Goal: Task Accomplishment & Management: Use online tool/utility

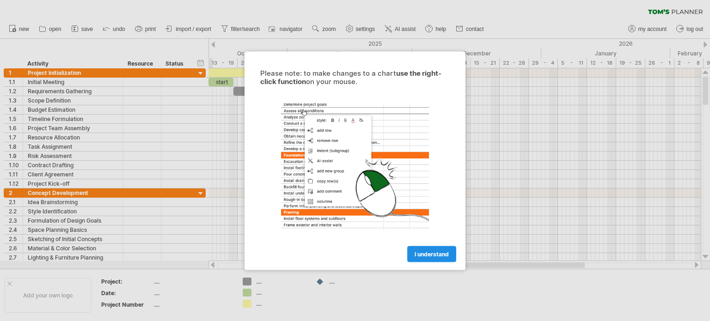
click at [418, 249] on link "I understand" at bounding box center [431, 254] width 49 height 16
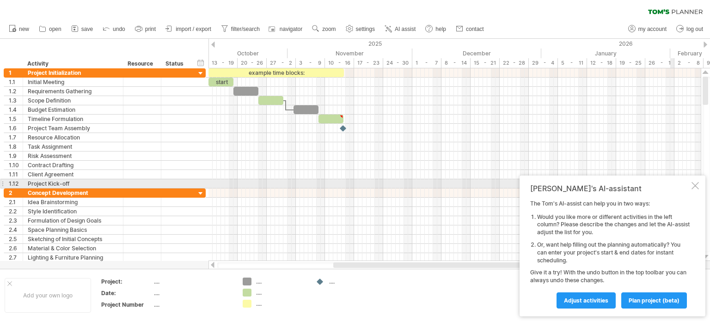
click at [696, 185] on div at bounding box center [694, 185] width 7 height 7
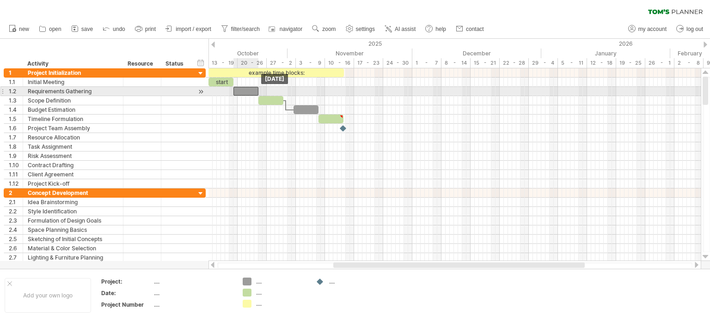
click at [249, 94] on div at bounding box center [245, 91] width 25 height 9
drag, startPoint x: 250, startPoint y: 90, endPoint x: 284, endPoint y: 90, distance: 34.7
click at [283, 90] on div at bounding box center [270, 91] width 25 height 9
drag, startPoint x: 293, startPoint y: 90, endPoint x: 307, endPoint y: 90, distance: 14.8
click at [307, 90] on span at bounding box center [306, 91] width 4 height 9
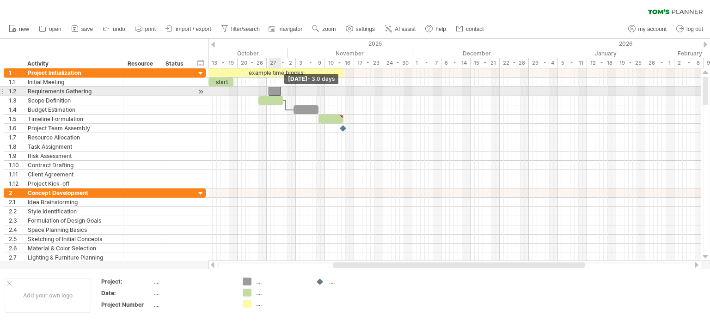
drag, startPoint x: 307, startPoint y: 91, endPoint x: 280, endPoint y: 90, distance: 27.7
click at [280, 90] on span at bounding box center [281, 91] width 4 height 9
drag, startPoint x: 272, startPoint y: 90, endPoint x: 237, endPoint y: 92, distance: 34.7
click at [237, 92] on div at bounding box center [239, 91] width 12 height 9
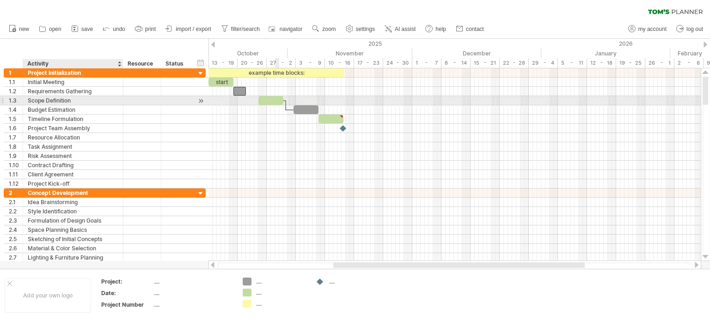
click at [61, 99] on div "Scope Definition" at bounding box center [73, 100] width 91 height 9
drag, startPoint x: 73, startPoint y: 99, endPoint x: 22, endPoint y: 103, distance: 50.5
click at [22, 103] on div "**********" at bounding box center [105, 101] width 202 height 10
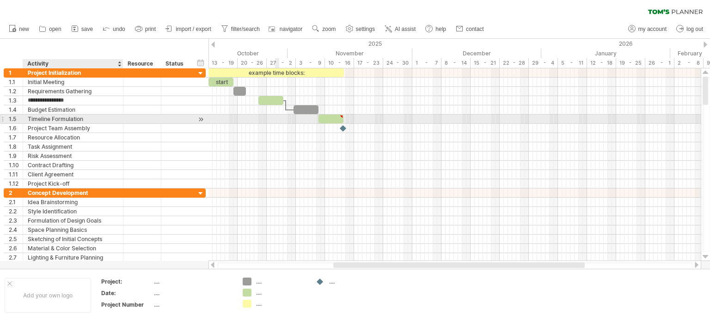
click at [90, 116] on div "Timeline Formulation" at bounding box center [73, 119] width 91 height 9
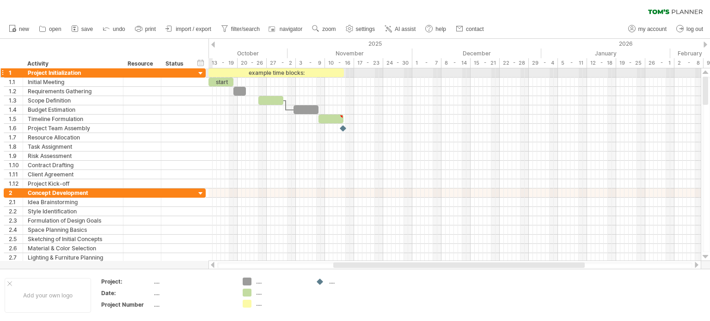
click at [201, 73] on div at bounding box center [200, 73] width 9 height 9
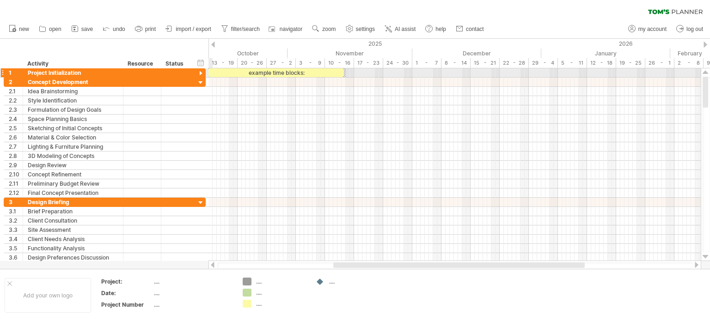
click at [201, 73] on div at bounding box center [200, 73] width 9 height 9
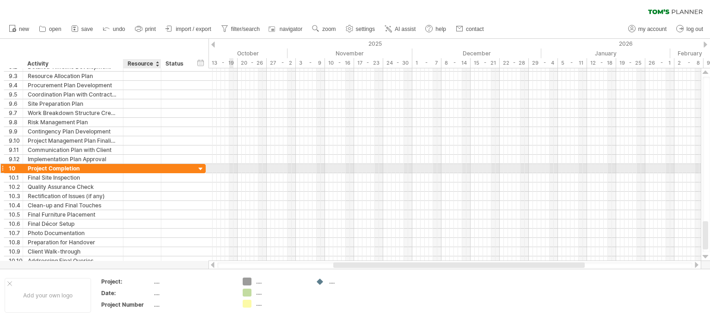
click at [153, 168] on div at bounding box center [142, 168] width 28 height 9
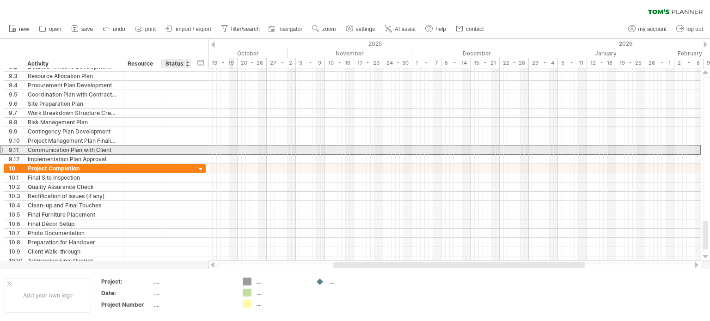
click at [191, 151] on div "**********" at bounding box center [105, 150] width 202 height 10
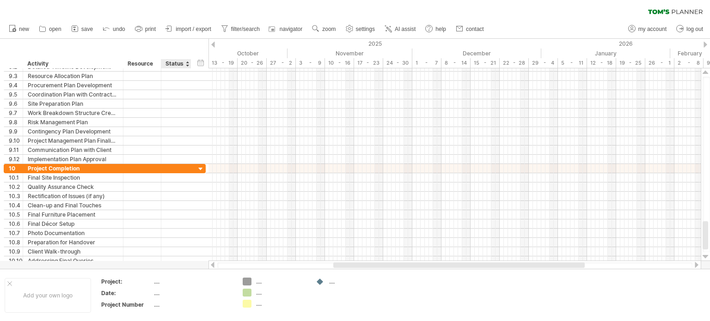
click at [177, 61] on div "Status" at bounding box center [175, 63] width 20 height 9
click at [187, 61] on div at bounding box center [187, 63] width 4 height 9
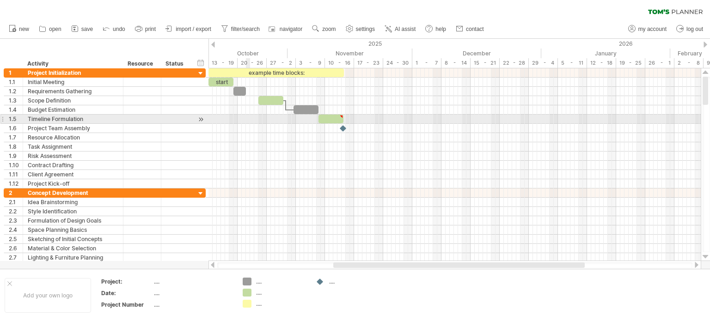
click at [247, 119] on div at bounding box center [454, 119] width 492 height 9
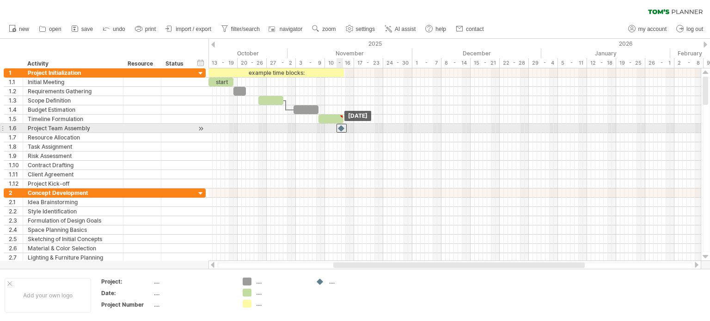
click at [344, 129] on div at bounding box center [341, 128] width 10 height 9
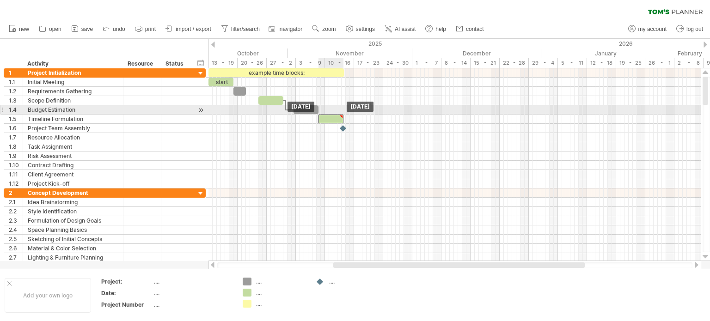
click at [342, 115] on div at bounding box center [341, 117] width 4 height 4
type textarea "**********"
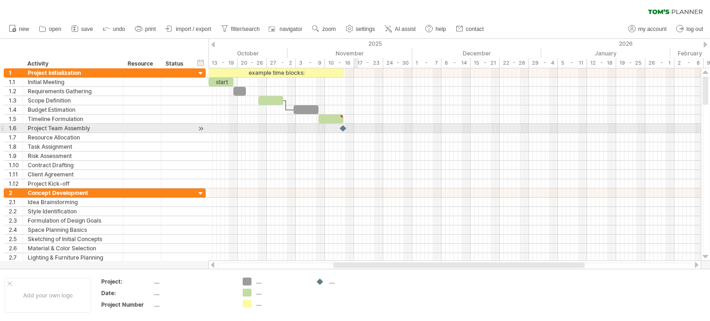
click at [357, 124] on div at bounding box center [454, 128] width 492 height 9
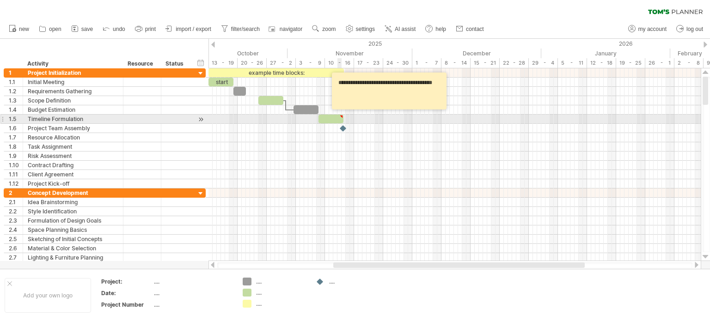
click at [337, 119] on div at bounding box center [330, 119] width 25 height 9
click at [341, 116] on div at bounding box center [341, 117] width 4 height 4
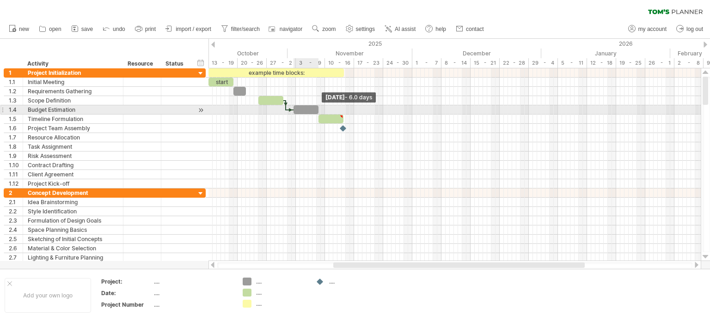
click at [318, 110] on span at bounding box center [319, 109] width 4 height 9
click at [315, 107] on div at bounding box center [305, 109] width 25 height 9
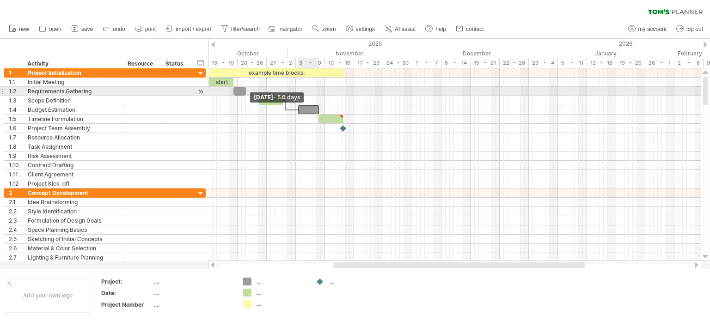
drag, startPoint x: 293, startPoint y: 110, endPoint x: 298, endPoint y: 92, distance: 18.9
click at [298, 92] on div "example time blocks: start [DATE] [DATE] - 5.0 days" at bounding box center [454, 164] width 492 height 193
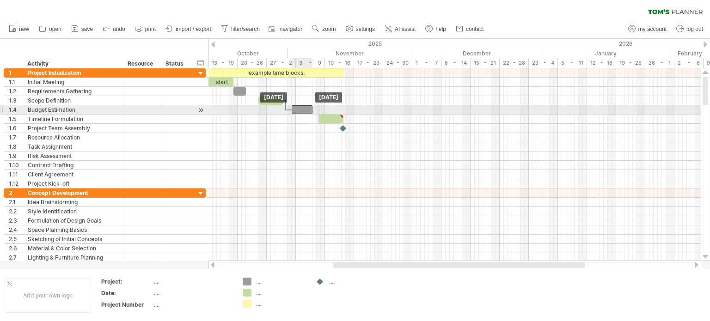
drag, startPoint x: 305, startPoint y: 108, endPoint x: 299, endPoint y: 108, distance: 6.9
click at [299, 108] on div at bounding box center [302, 109] width 21 height 9
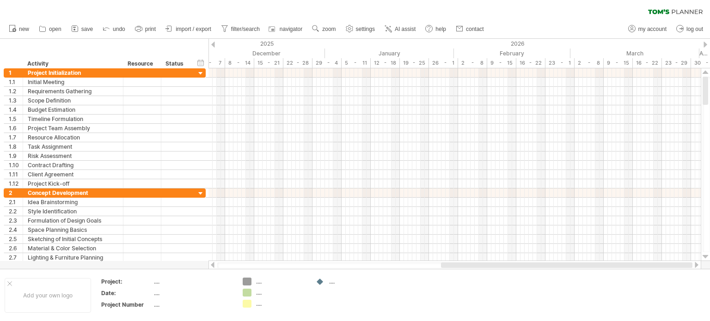
drag, startPoint x: 363, startPoint y: 266, endPoint x: 663, endPoint y: 265, distance: 299.9
click at [662, 265] on div at bounding box center [566, 265] width 251 height 6
click at [703, 45] on div at bounding box center [705, 45] width 4 height 6
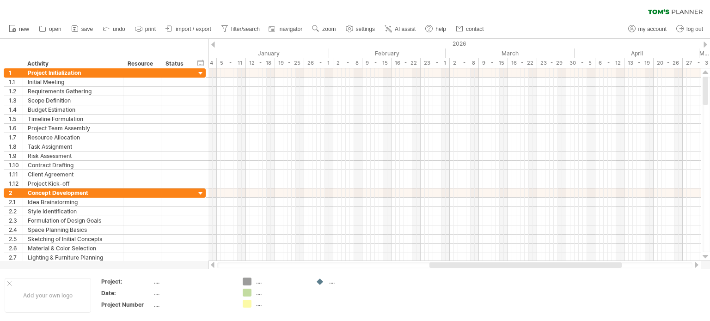
click at [703, 45] on div at bounding box center [705, 45] width 4 height 6
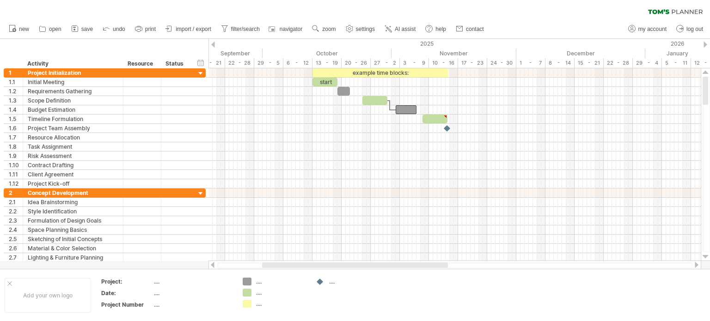
drag, startPoint x: 575, startPoint y: 265, endPoint x: 399, endPoint y: 265, distance: 175.6
click at [399, 265] on div at bounding box center [355, 265] width 186 height 6
click at [246, 282] on div "Trying to reach [DOMAIN_NAME] Connected again... 0% clear filter new 1" at bounding box center [355, 160] width 710 height 321
click at [244, 281] on div "Trying to reach [DOMAIN_NAME] Connected again... 0% clear filter new 1" at bounding box center [355, 160] width 710 height 321
click at [256, 282] on div "...." at bounding box center [281, 282] width 50 height 8
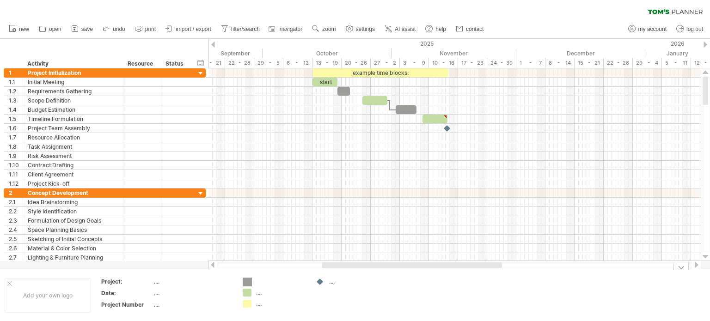
click at [244, 281] on div "Trying to reach [DOMAIN_NAME] Connected again... 0% clear filter new 1" at bounding box center [355, 160] width 710 height 321
click at [285, 31] on span "navigator" at bounding box center [291, 29] width 23 height 6
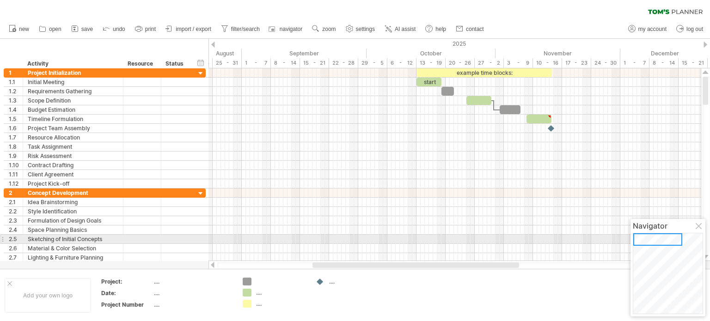
drag, startPoint x: 669, startPoint y: 242, endPoint x: 653, endPoint y: 235, distance: 17.9
click at [653, 235] on div at bounding box center [657, 239] width 49 height 12
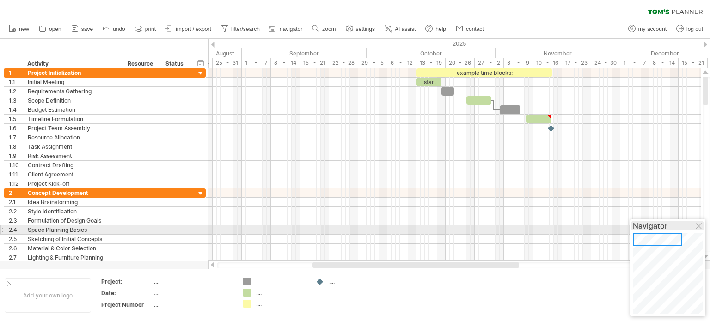
click at [693, 227] on div "Navigator" at bounding box center [668, 225] width 70 height 9
click at [697, 227] on div at bounding box center [699, 226] width 7 height 7
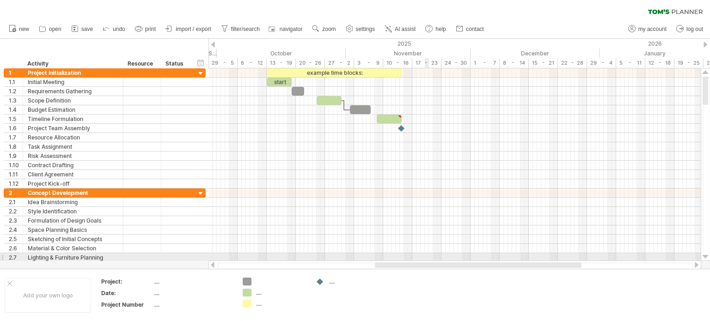
drag, startPoint x: 358, startPoint y: 264, endPoint x: 420, endPoint y: 261, distance: 62.4
click at [420, 261] on div at bounding box center [454, 265] width 493 height 9
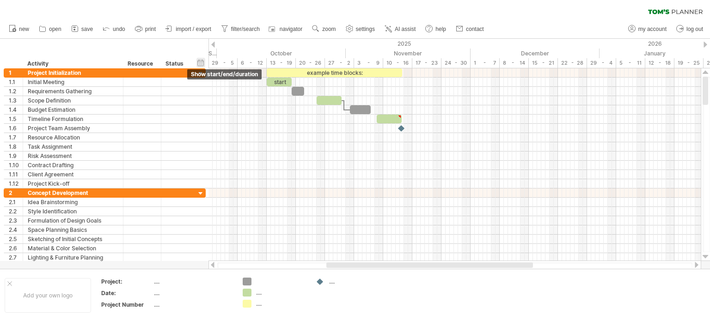
click at [201, 63] on div "hide start/end/duration show start/end/duration" at bounding box center [200, 63] width 9 height 10
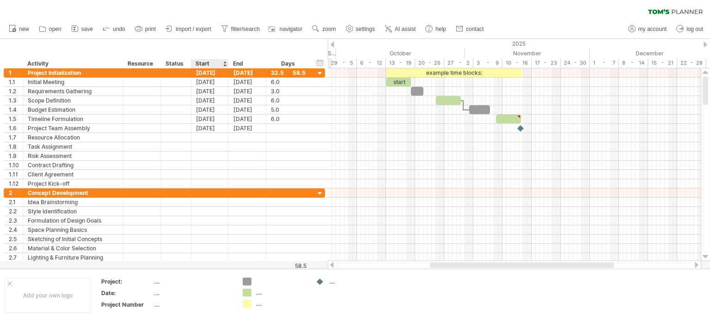
click at [203, 62] on div "Start" at bounding box center [209, 63] width 28 height 9
click at [322, 61] on div "hide start/end/duration show start/end/duration" at bounding box center [320, 63] width 9 height 10
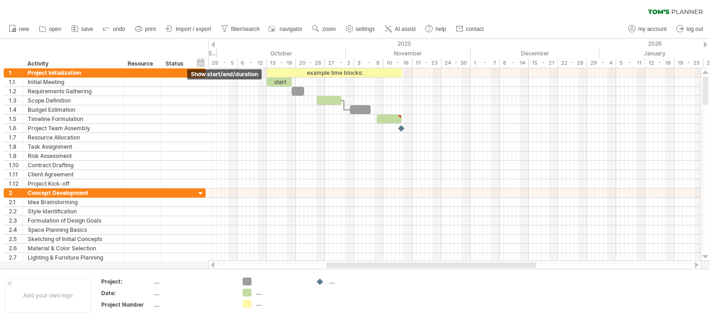
click at [199, 64] on div "hide start/end/duration show start/end/duration" at bounding box center [200, 63] width 9 height 10
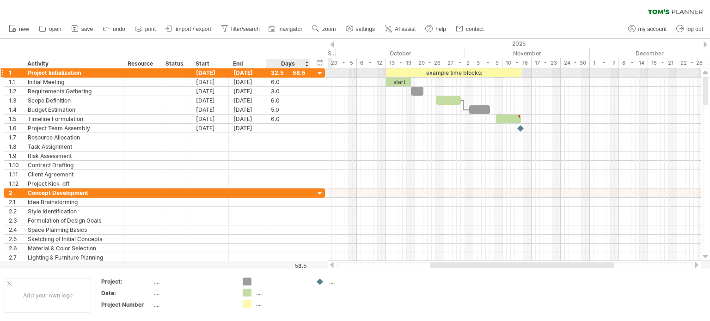
click at [279, 72] on div "32.5" at bounding box center [288, 72] width 35 height 9
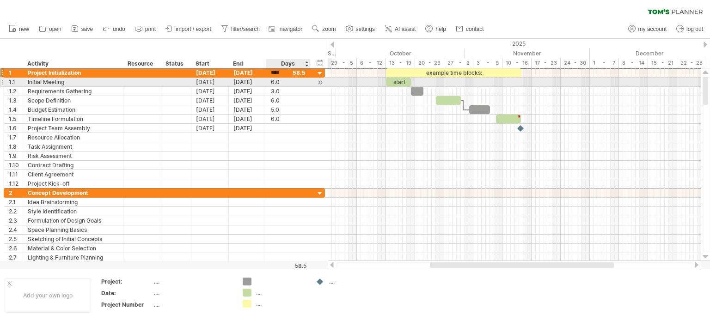
click at [278, 81] on div "6.0" at bounding box center [288, 82] width 35 height 9
type input "*"
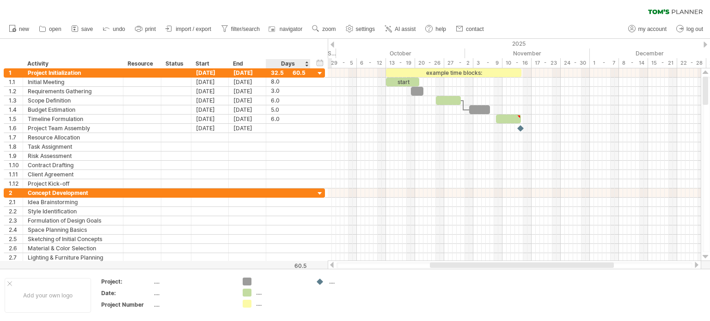
scroll to position [0, 0]
click at [277, 61] on div "Days" at bounding box center [288, 63] width 44 height 9
click at [317, 62] on div "hide start/end/duration show start/end/duration" at bounding box center [320, 63] width 9 height 10
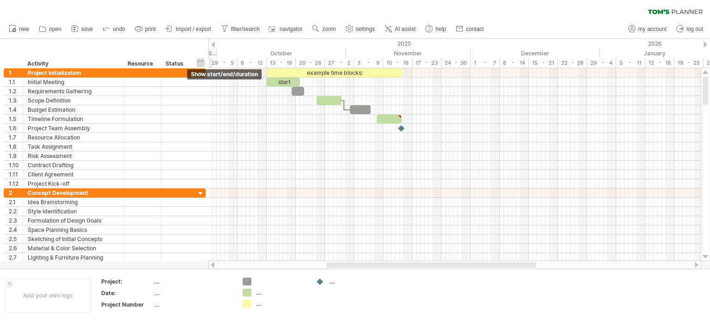
click at [200, 66] on div "hide start/end/duration show start/end/duration" at bounding box center [200, 63] width 9 height 10
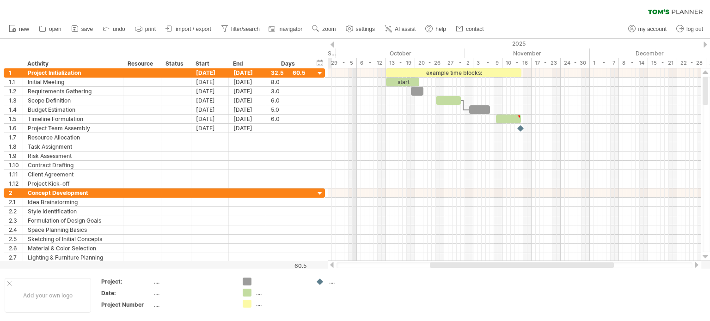
drag, startPoint x: 333, startPoint y: 45, endPoint x: 355, endPoint y: 44, distance: 22.7
click at [355, 44] on div "Trying to reach [DOMAIN_NAME] Connected again... 0% clear filter new 1" at bounding box center [355, 160] width 710 height 321
click at [318, 64] on div "hide start/end/duration show start/end/duration" at bounding box center [320, 63] width 9 height 10
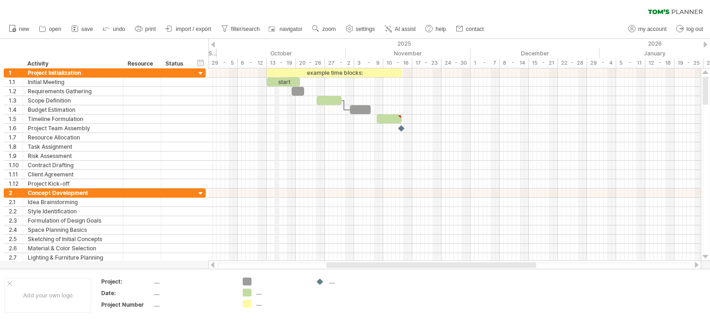
click at [279, 54] on div "October" at bounding box center [281, 54] width 129 height 10
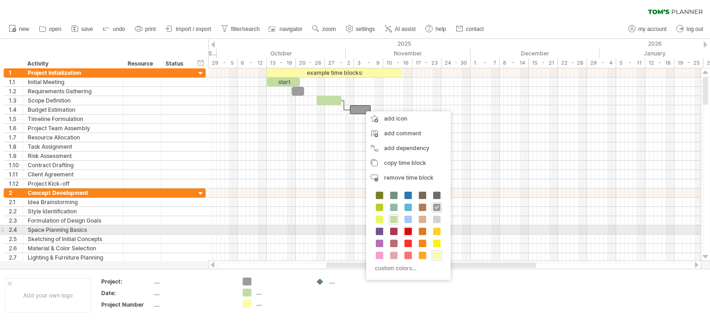
click at [408, 230] on span at bounding box center [407, 231] width 7 height 7
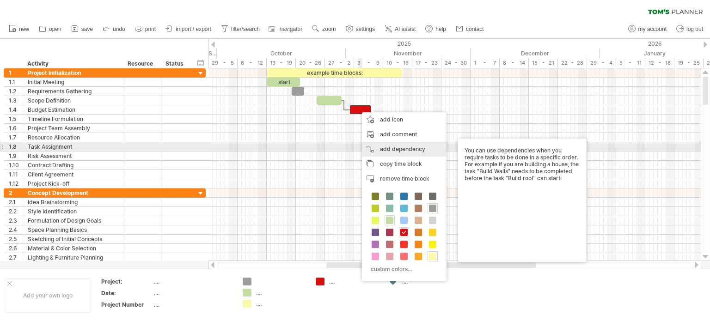
click at [407, 147] on div "add dependency You can use dependencies when you require tasks to be done in a …" at bounding box center [404, 149] width 85 height 15
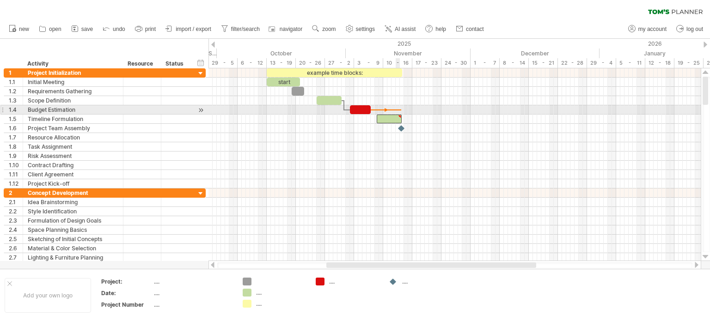
click at [399, 115] on div at bounding box center [399, 117] width 4 height 4
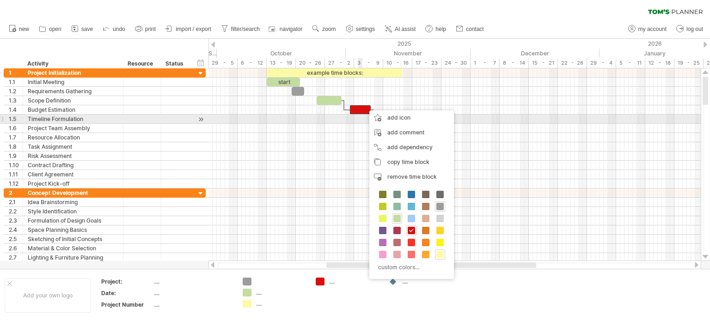
click at [359, 118] on div at bounding box center [454, 119] width 492 height 9
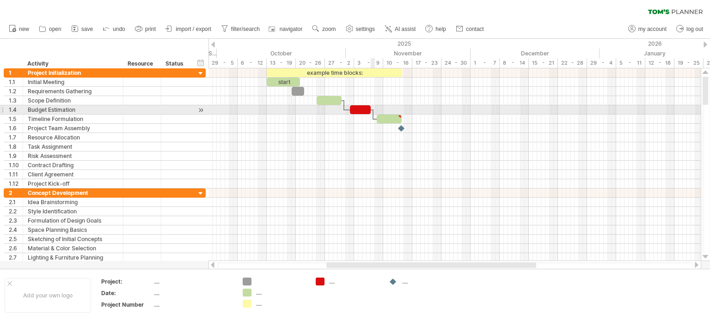
click at [373, 114] on div at bounding box center [373, 115] width 3 height 10
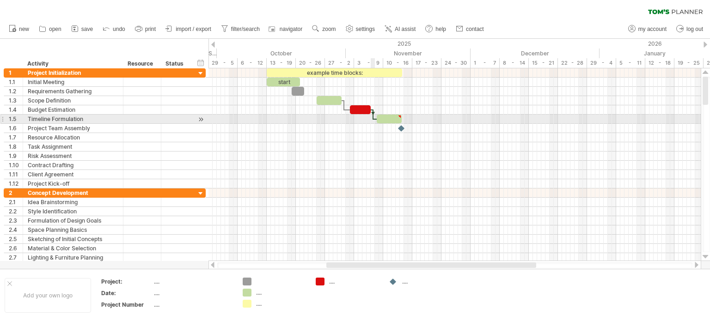
click at [373, 117] on div at bounding box center [373, 115] width 3 height 10
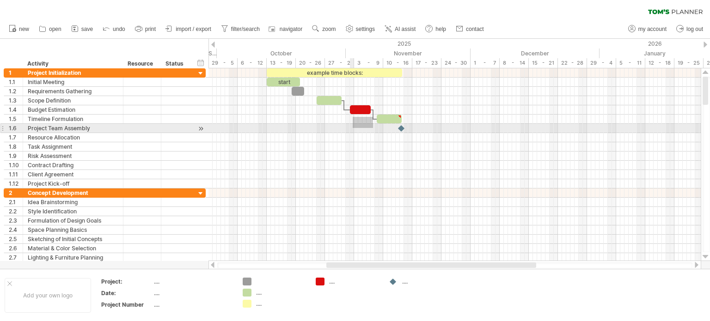
drag, startPoint x: 373, startPoint y: 117, endPoint x: 354, endPoint y: 128, distance: 21.3
click at [354, 128] on div "example time blocks: start [DATE] [DATE]" at bounding box center [454, 164] width 492 height 193
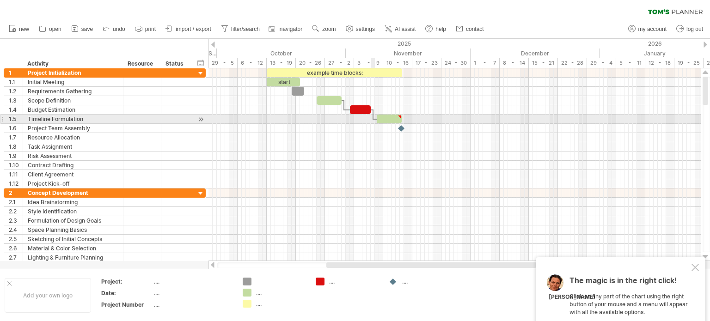
click at [373, 115] on div at bounding box center [373, 115] width 3 height 10
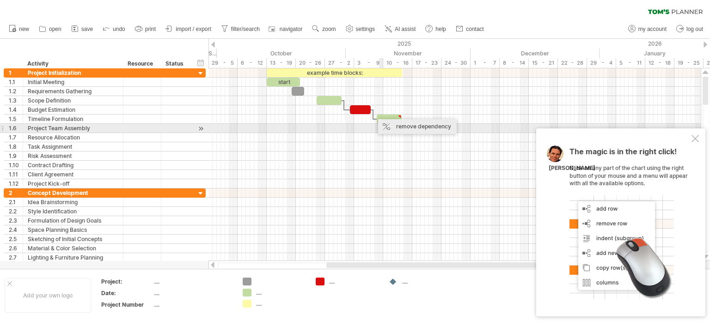
click at [391, 126] on div "remove dependency" at bounding box center [417, 126] width 79 height 15
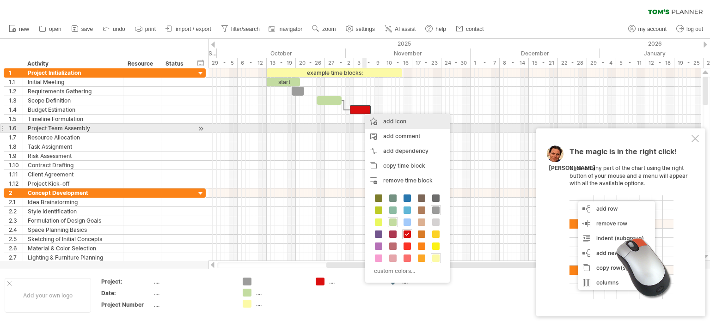
click at [391, 125] on div "add icon" at bounding box center [407, 121] width 85 height 15
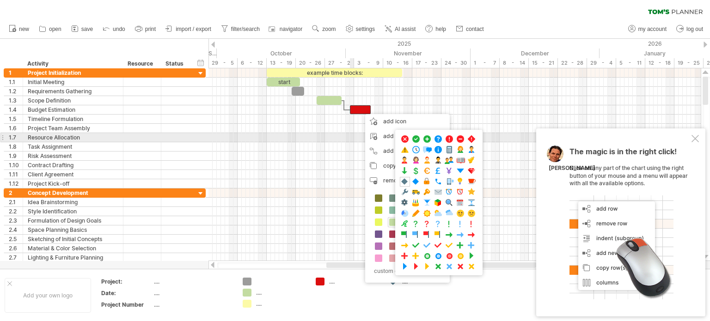
click at [338, 136] on div at bounding box center [454, 137] width 492 height 9
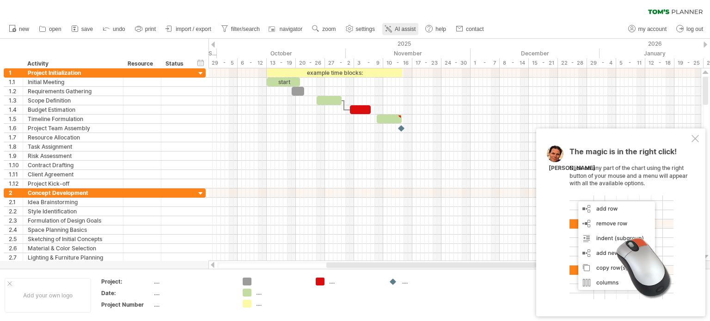
click at [407, 26] on span "AI assist" at bounding box center [405, 29] width 21 height 6
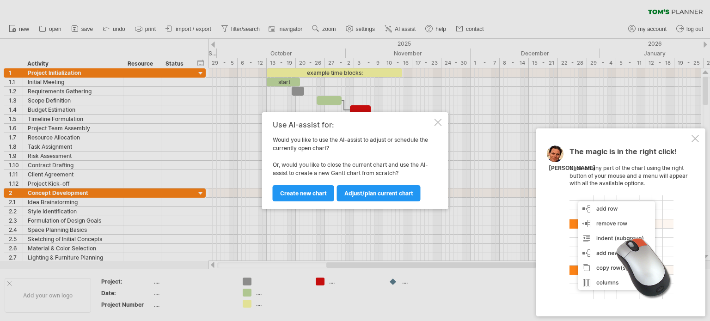
click at [439, 121] on div at bounding box center [437, 122] width 7 height 7
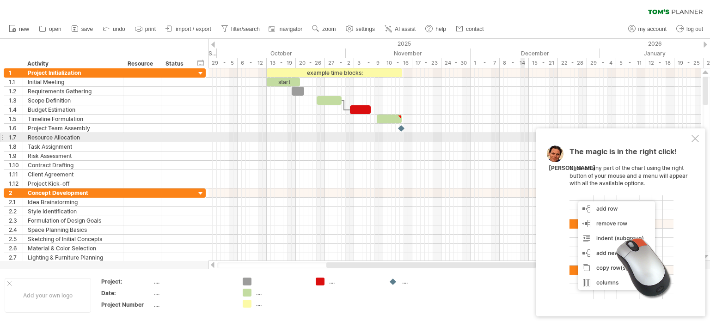
click at [697, 138] on div at bounding box center [694, 138] width 7 height 7
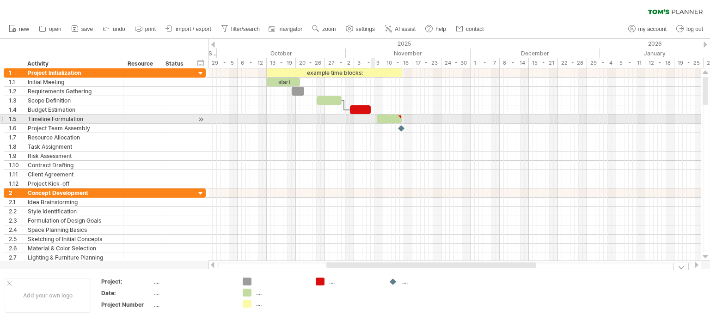
click at [374, 116] on div at bounding box center [454, 119] width 492 height 9
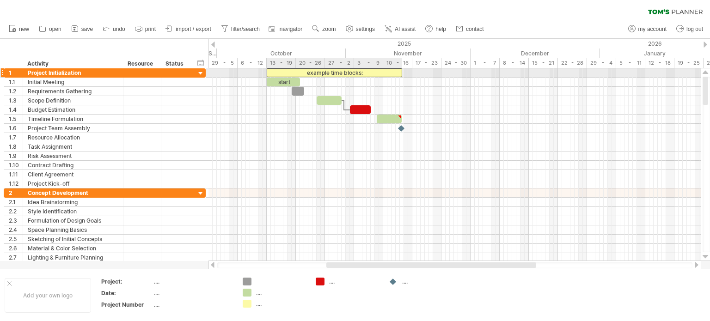
click at [370, 75] on div "example time blocks:" at bounding box center [334, 72] width 135 height 9
click at [410, 81] on div at bounding box center [454, 82] width 492 height 9
click at [387, 73] on div "**********" at bounding box center [334, 72] width 135 height 9
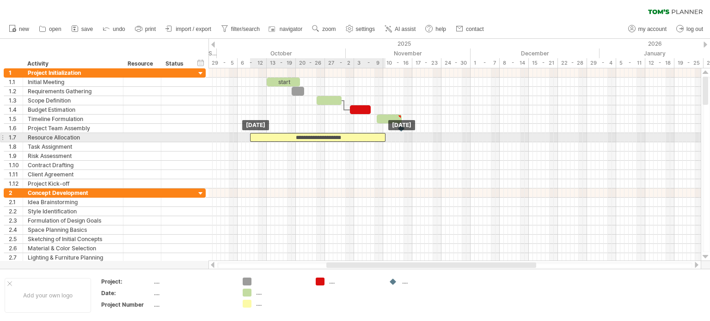
drag, startPoint x: 373, startPoint y: 72, endPoint x: 354, endPoint y: 144, distance: 74.3
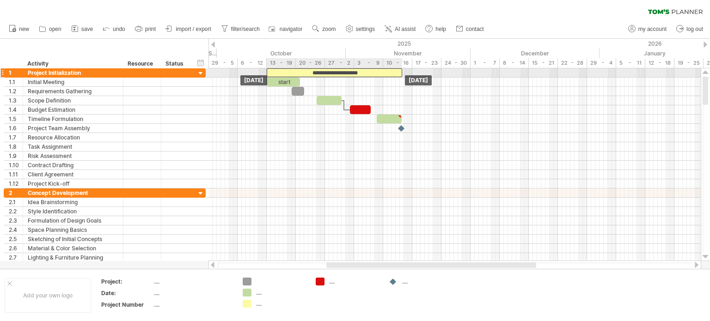
drag, startPoint x: 344, startPoint y: 146, endPoint x: 363, endPoint y: 75, distance: 72.9
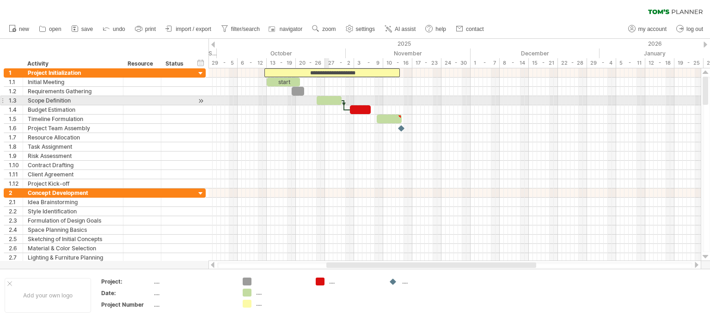
click at [328, 100] on div at bounding box center [329, 100] width 25 height 9
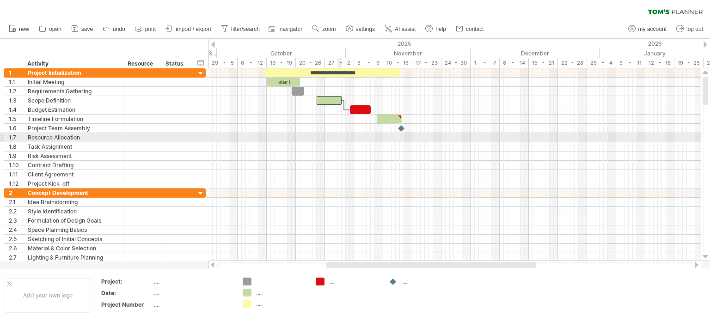
click at [340, 142] on div at bounding box center [454, 146] width 492 height 9
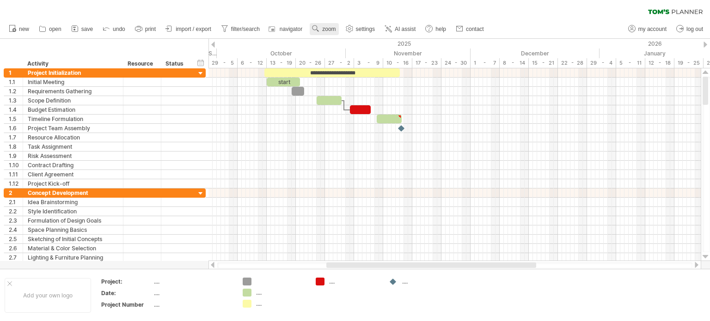
click at [319, 25] on use at bounding box center [315, 28] width 9 height 9
click at [344, 54] on div "Week" at bounding box center [349, 52] width 51 height 15
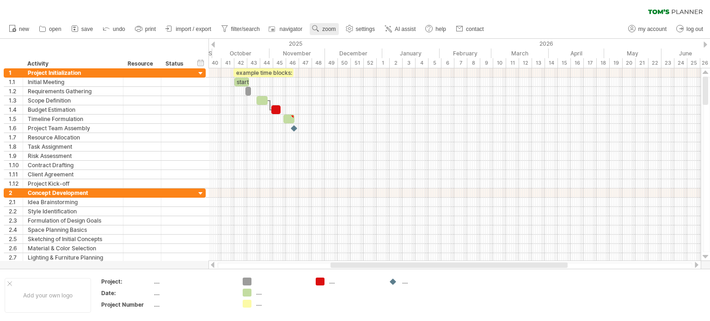
click at [328, 27] on span "zoom" at bounding box center [328, 29] width 13 height 6
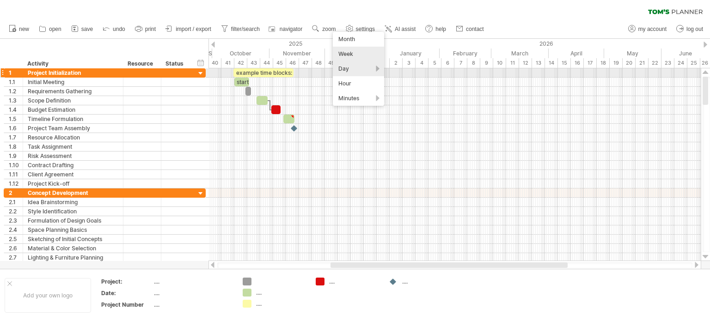
click at [362, 70] on div "Day" at bounding box center [358, 68] width 51 height 15
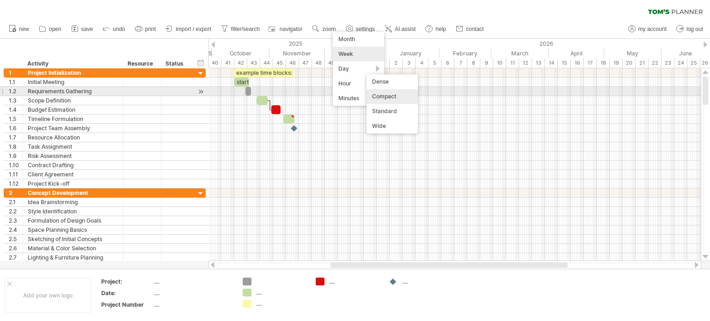
click at [384, 95] on div "Compact" at bounding box center [391, 96] width 51 height 15
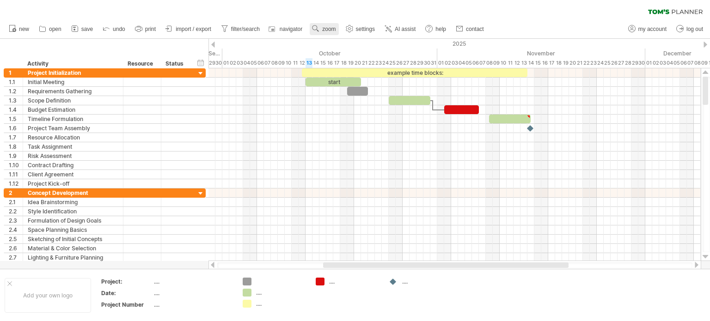
click at [327, 29] on span "zoom" at bounding box center [328, 29] width 13 height 6
click at [348, 44] on div "Month" at bounding box center [357, 40] width 51 height 15
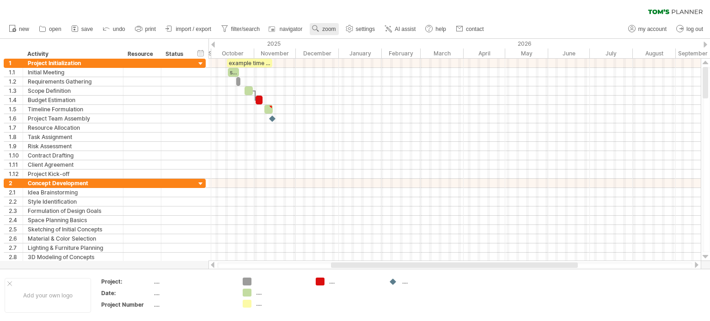
click at [330, 29] on span "zoom" at bounding box center [328, 29] width 13 height 6
click at [357, 54] on div "Week" at bounding box center [360, 55] width 51 height 15
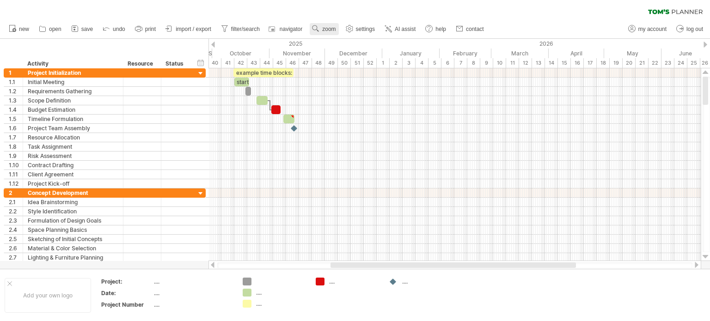
click at [323, 29] on span "zoom" at bounding box center [328, 29] width 13 height 6
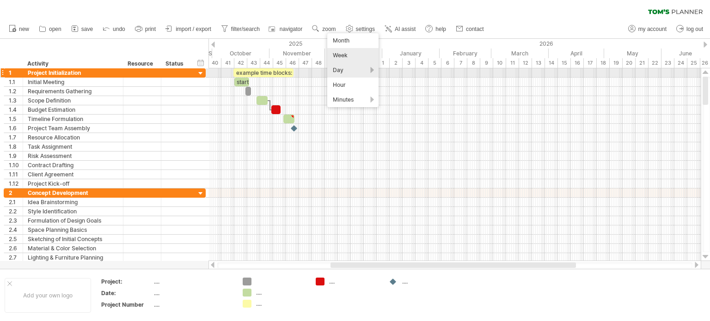
click at [344, 69] on div "Day" at bounding box center [352, 70] width 51 height 15
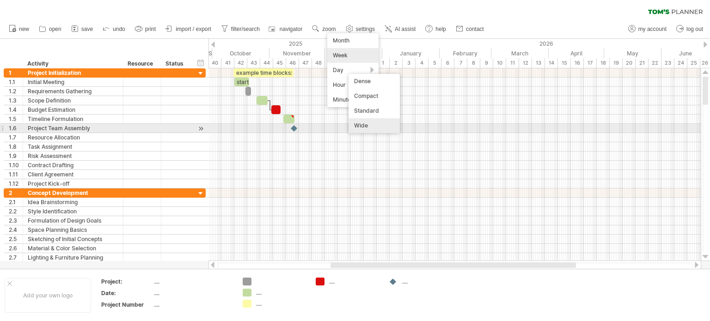
click at [371, 124] on div "Wide" at bounding box center [373, 125] width 51 height 15
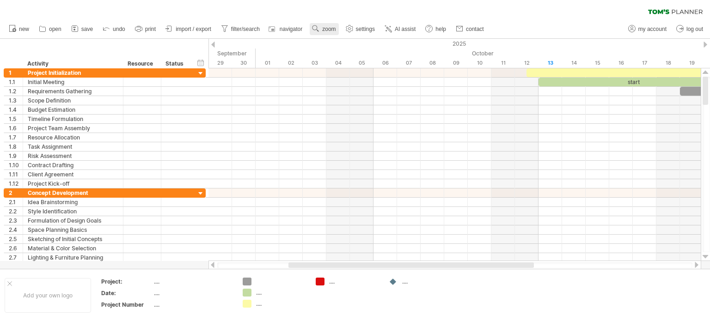
click at [334, 30] on span "zoom" at bounding box center [328, 29] width 13 height 6
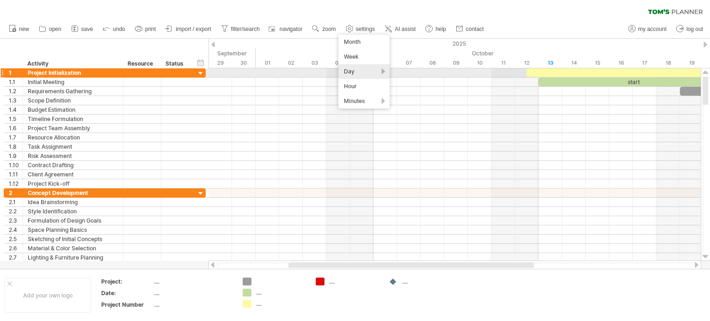
click at [375, 72] on div "Day" at bounding box center [363, 71] width 51 height 15
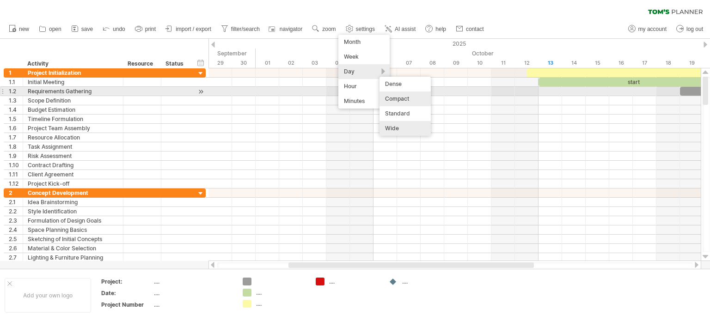
click at [405, 95] on div "Compact" at bounding box center [404, 99] width 51 height 15
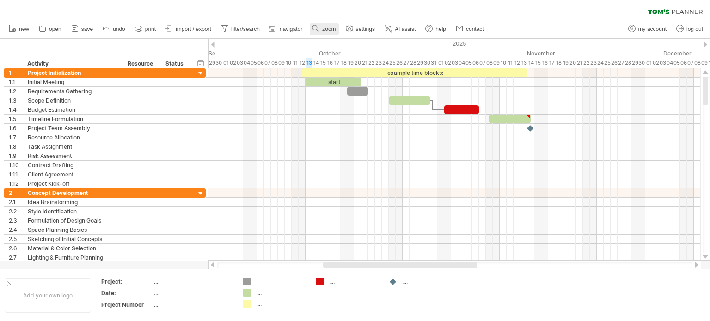
click at [334, 31] on span "zoom" at bounding box center [328, 29] width 13 height 6
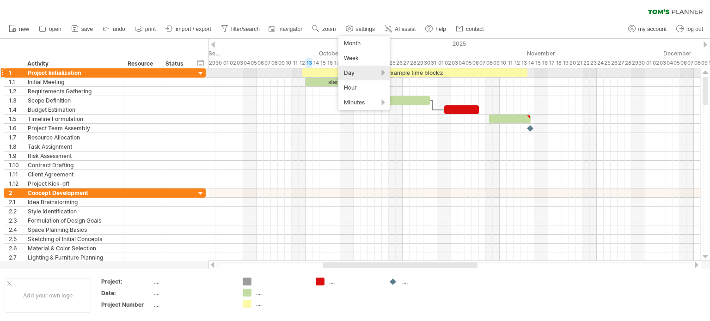
click at [360, 70] on div "Day" at bounding box center [363, 73] width 51 height 15
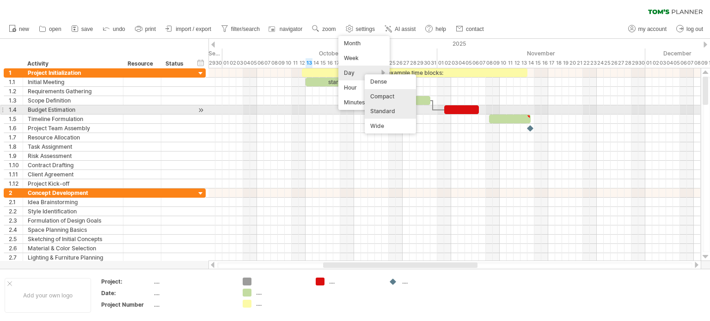
click at [397, 108] on div "Standard" at bounding box center [390, 111] width 51 height 15
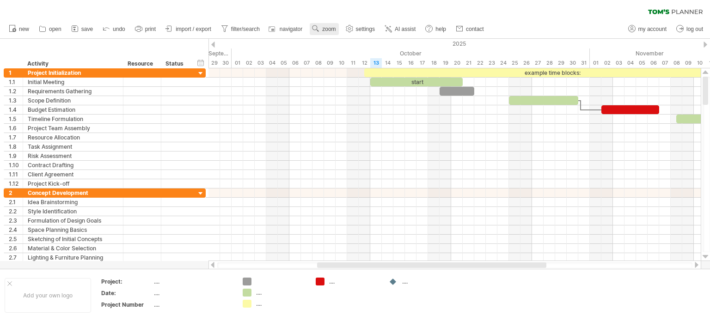
click at [318, 31] on rect at bounding box center [318, 31] width 2 height 2
click at [351, 73] on div "Day" at bounding box center [348, 72] width 51 height 15
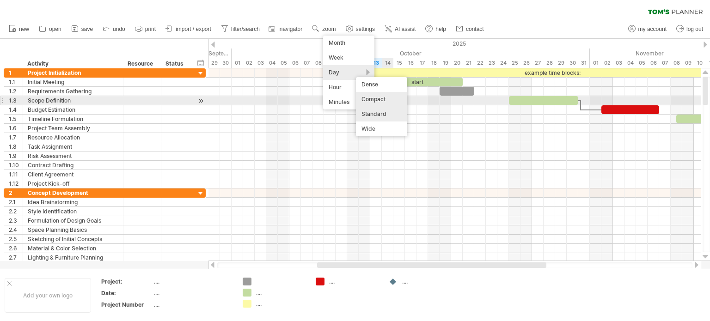
click at [375, 99] on div "Compact" at bounding box center [381, 99] width 51 height 15
